Goal: Find specific page/section: Find specific page/section

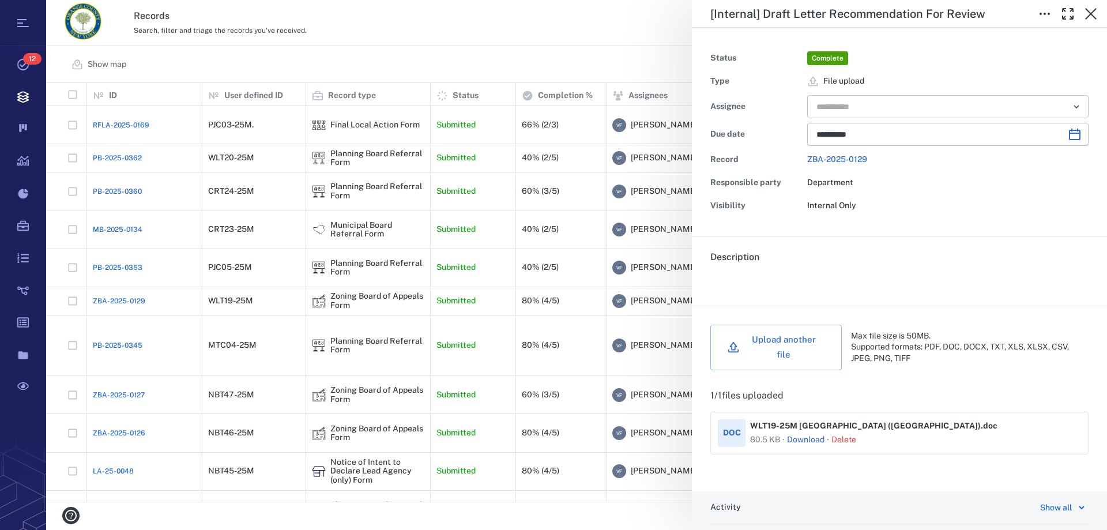
click at [220, 314] on div "**********" at bounding box center [576, 265] width 1060 height 530
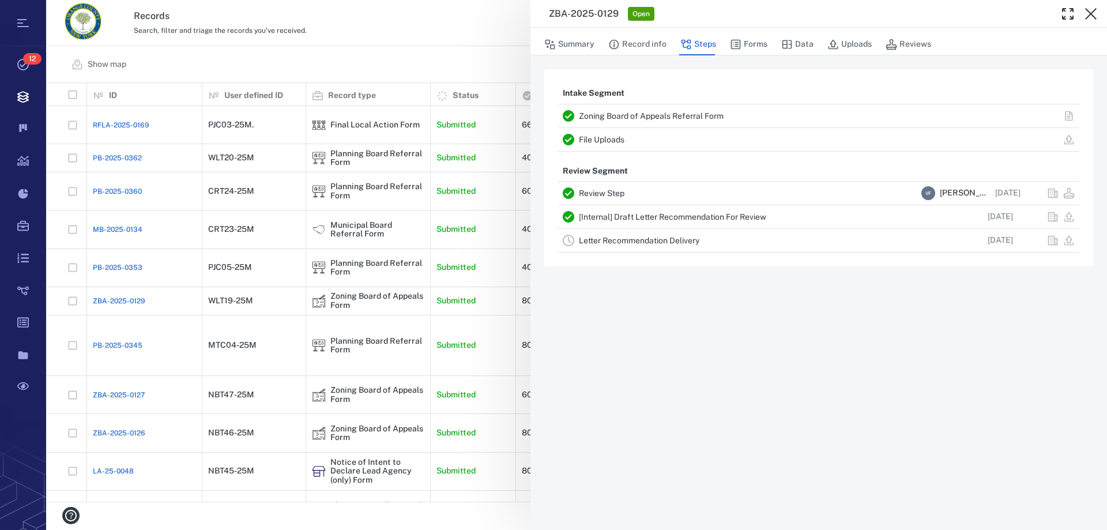
click at [227, 349] on div "ZBA-2025-0129 Open Summary Record info Steps Forms Data Uploads Reviews Intake …" at bounding box center [576, 265] width 1060 height 530
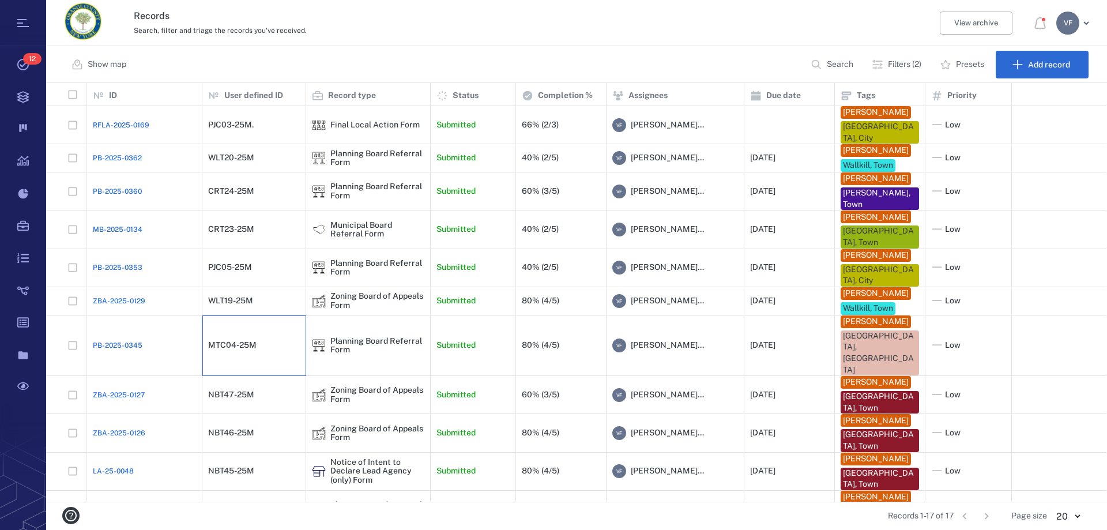
click at [227, 349] on div "MTC04-25M" at bounding box center [232, 345] width 48 height 9
